Goal: Information Seeking & Learning: Learn about a topic

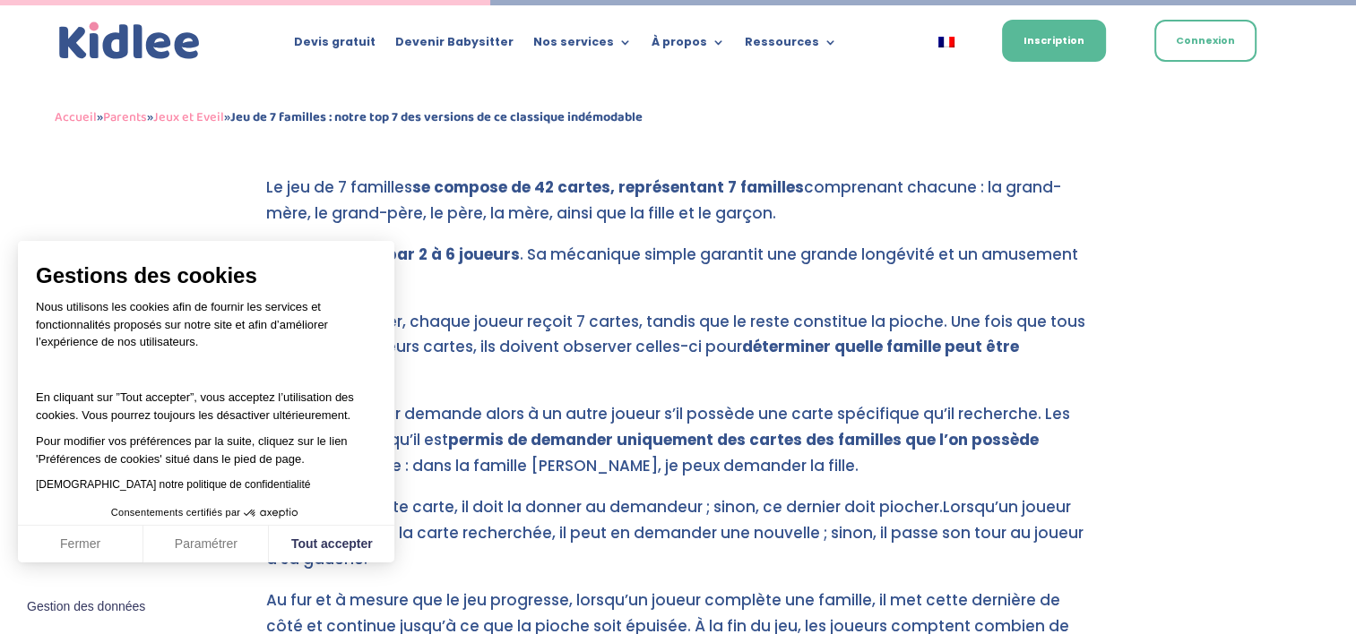
scroll to position [2752, 0]
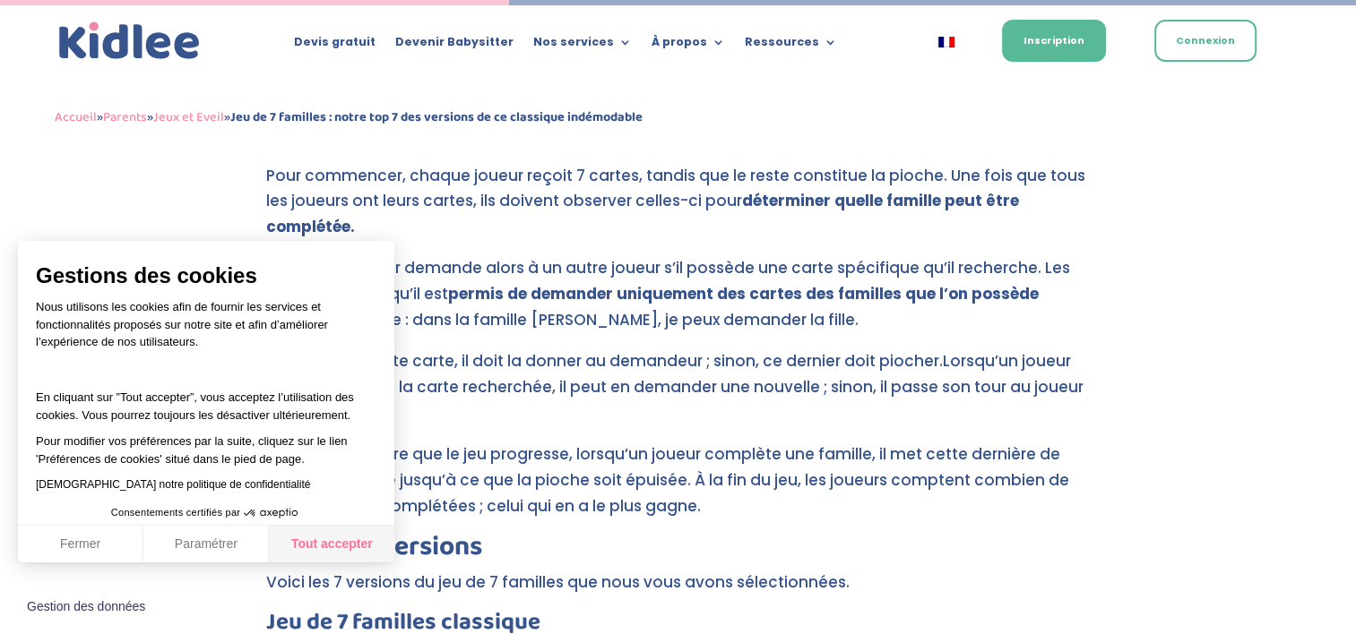
click at [365, 539] on button "Tout accepter" at bounding box center [331, 545] width 125 height 38
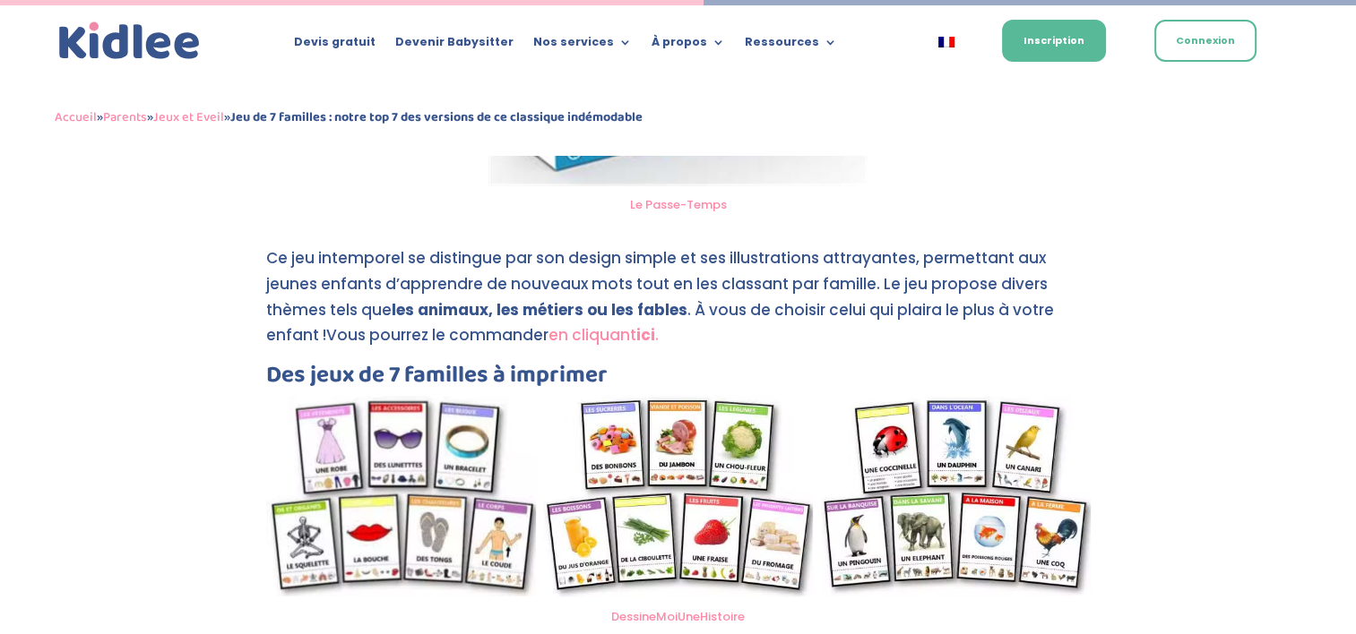
scroll to position [3846, 0]
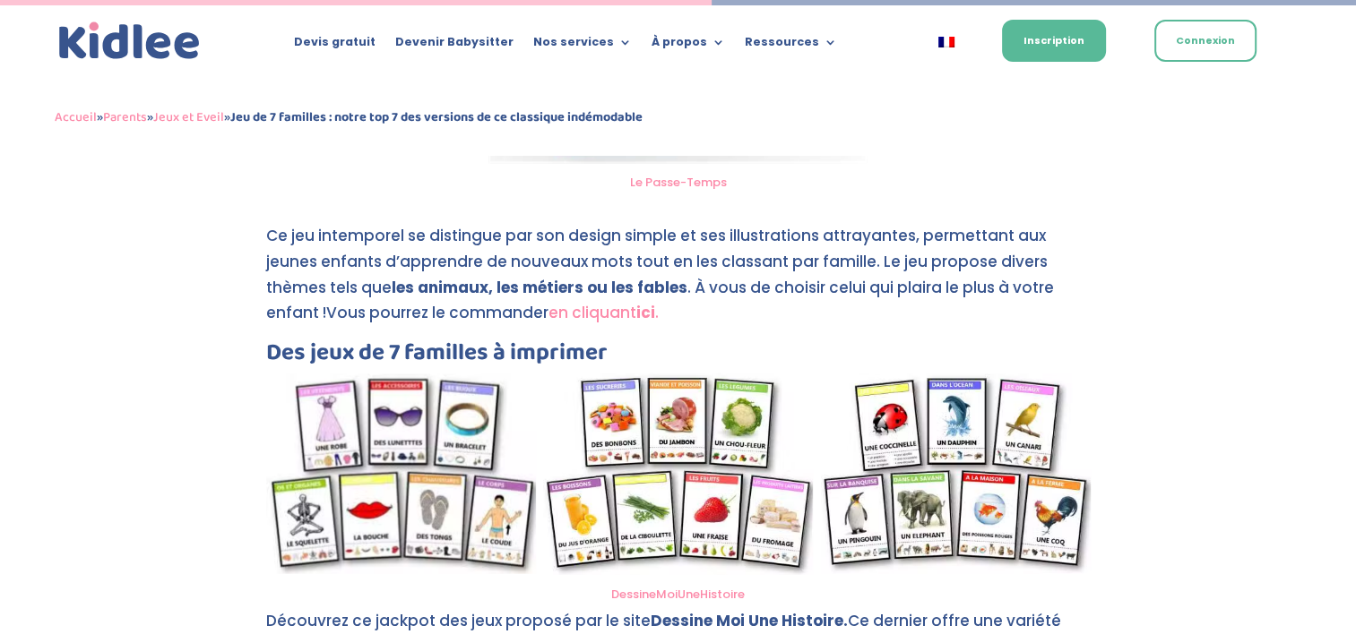
click at [613, 312] on link "en cliquant ici ." at bounding box center [603, 313] width 110 height 22
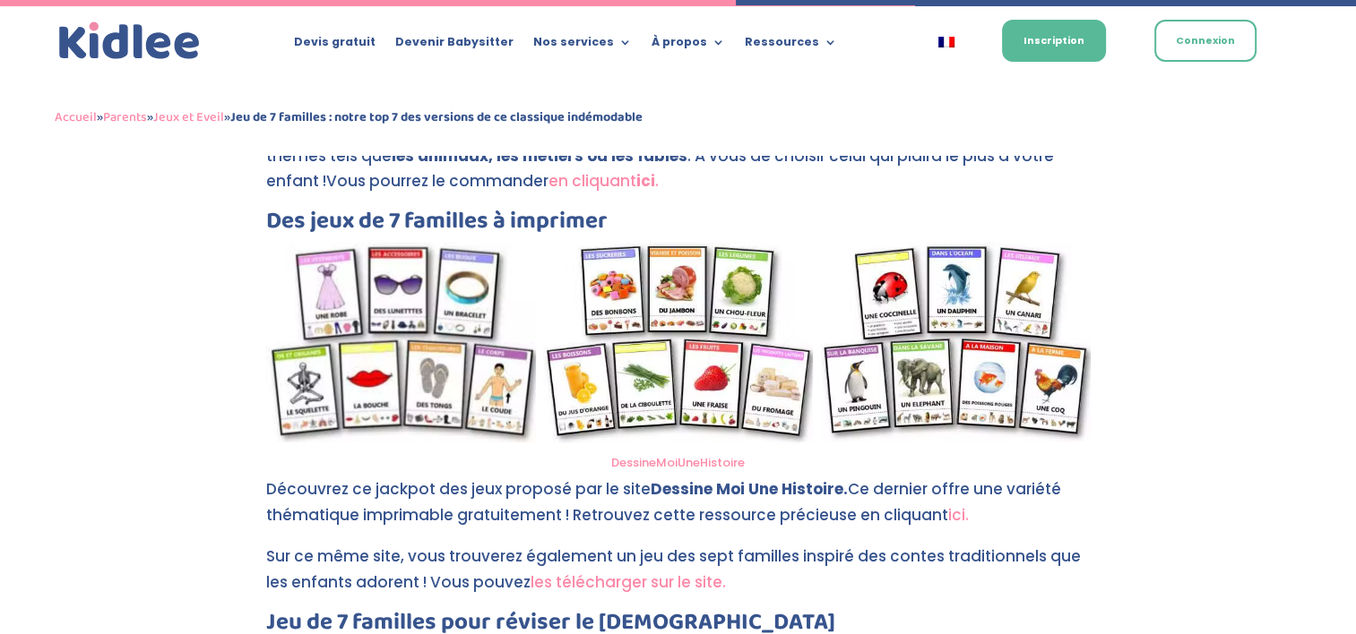
scroll to position [3978, 0]
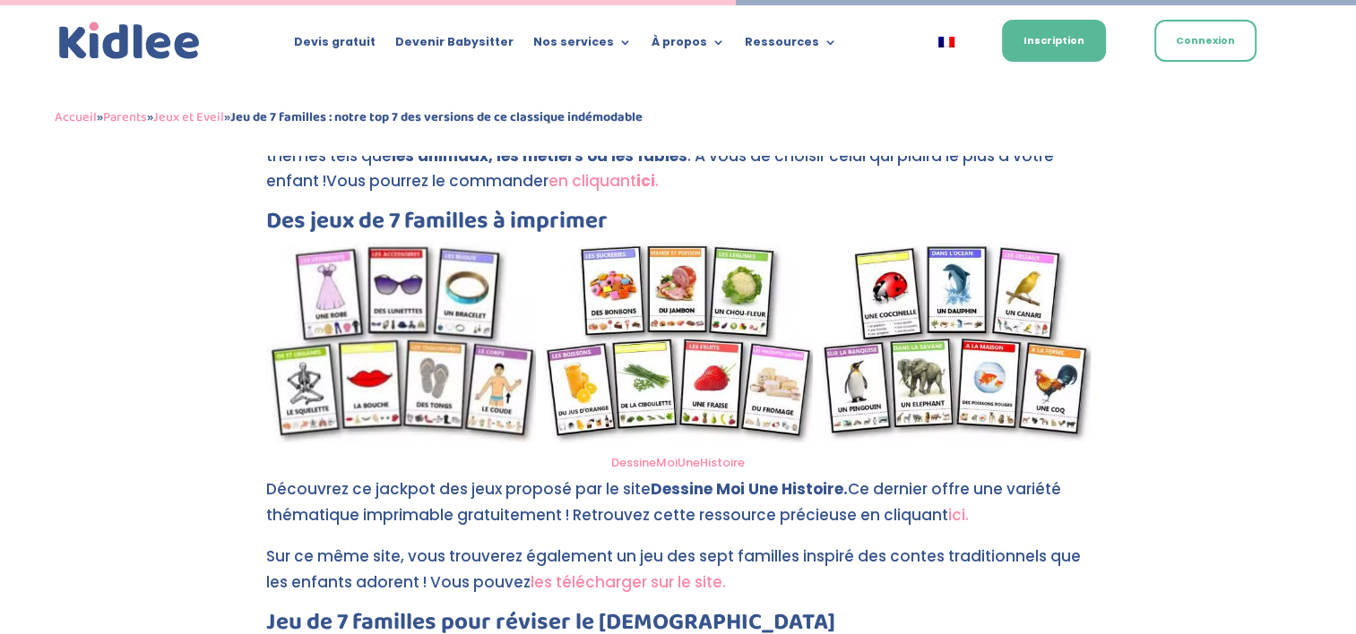
click at [948, 514] on link "ici." at bounding box center [958, 515] width 21 height 22
